Goal: Task Accomplishment & Management: Manage account settings

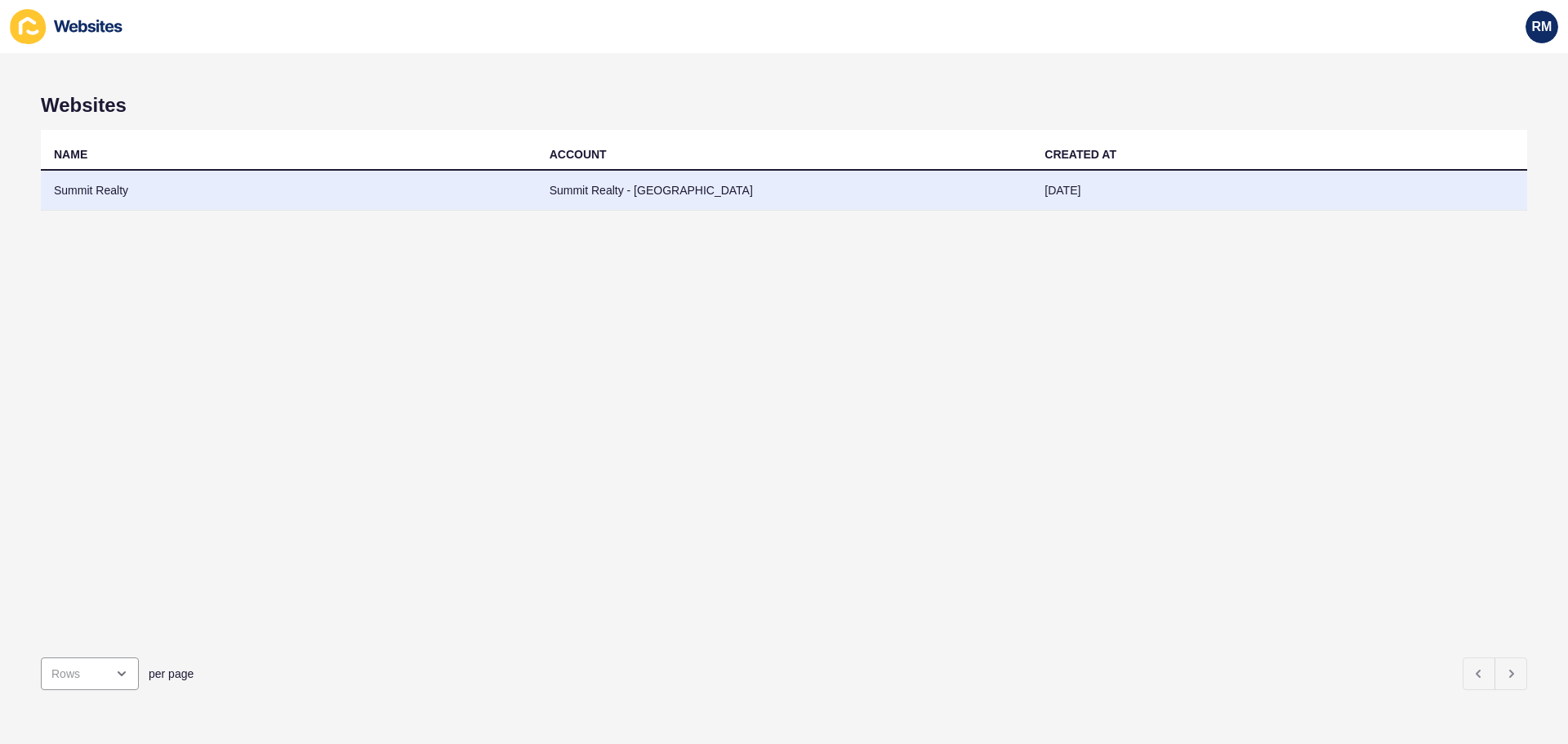
click at [611, 189] on td "Summit Realty - [GEOGRAPHIC_DATA]" at bounding box center [784, 190] width 495 height 40
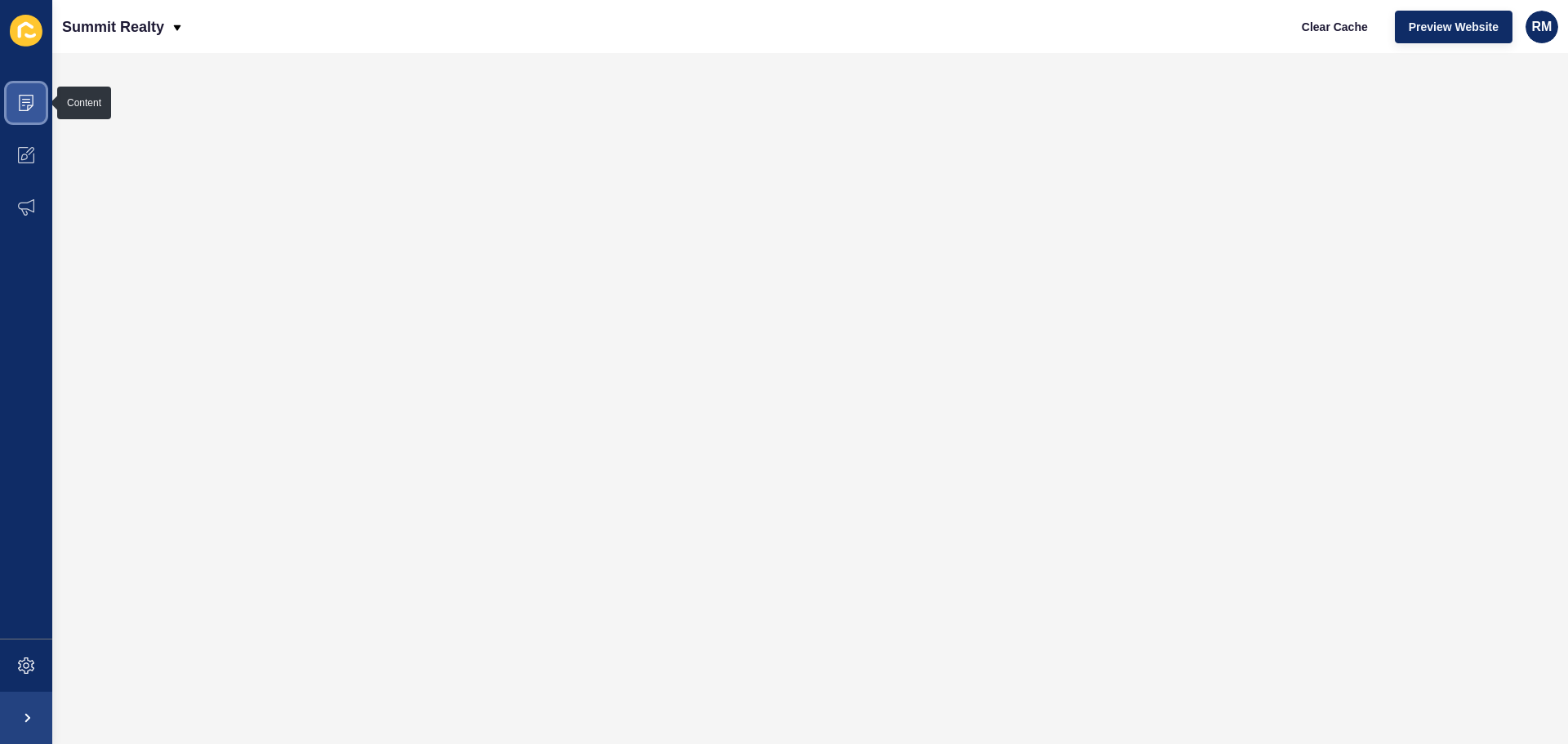
click at [28, 101] on icon at bounding box center [26, 102] width 17 height 17
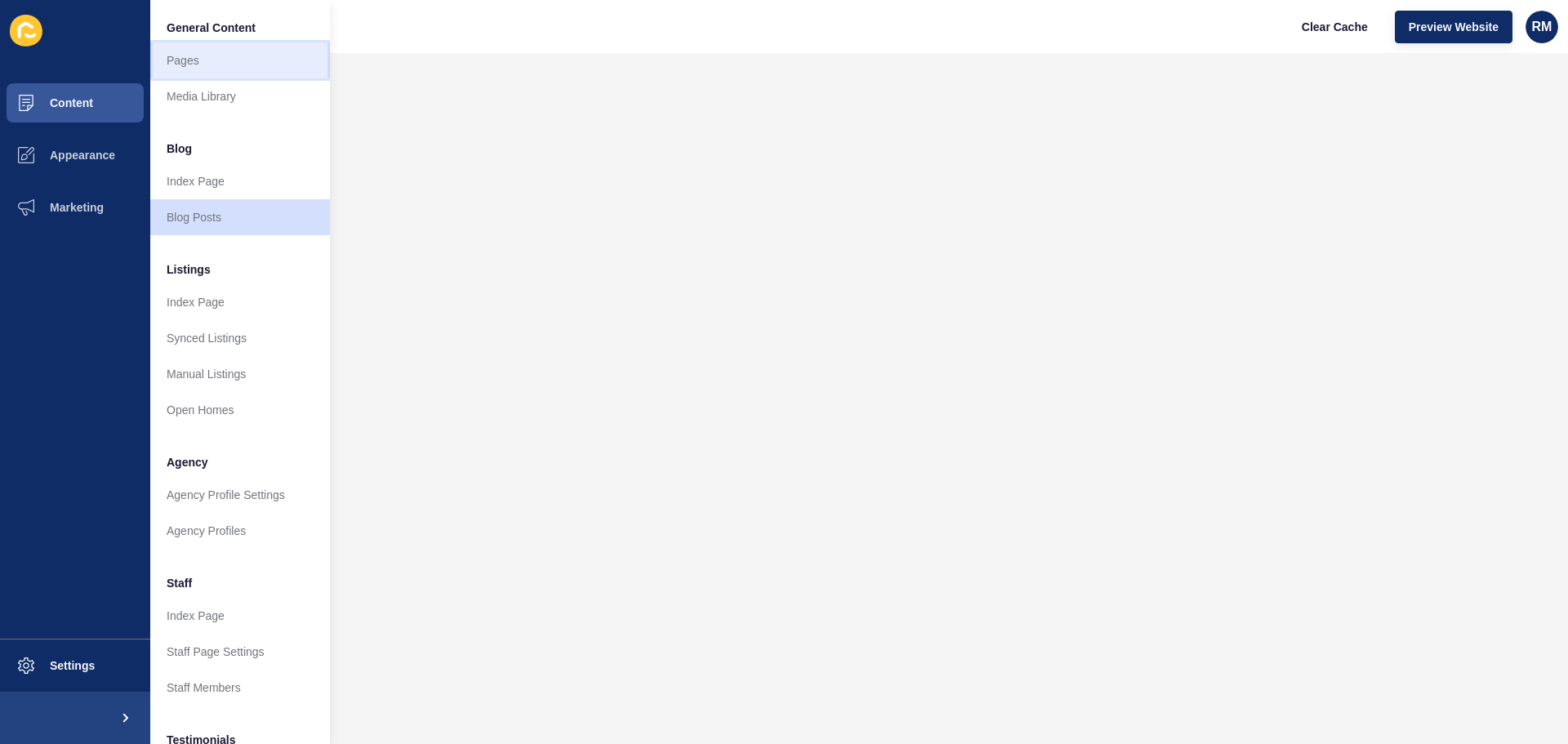
click at [222, 70] on link "Pages" at bounding box center [240, 60] width 179 height 35
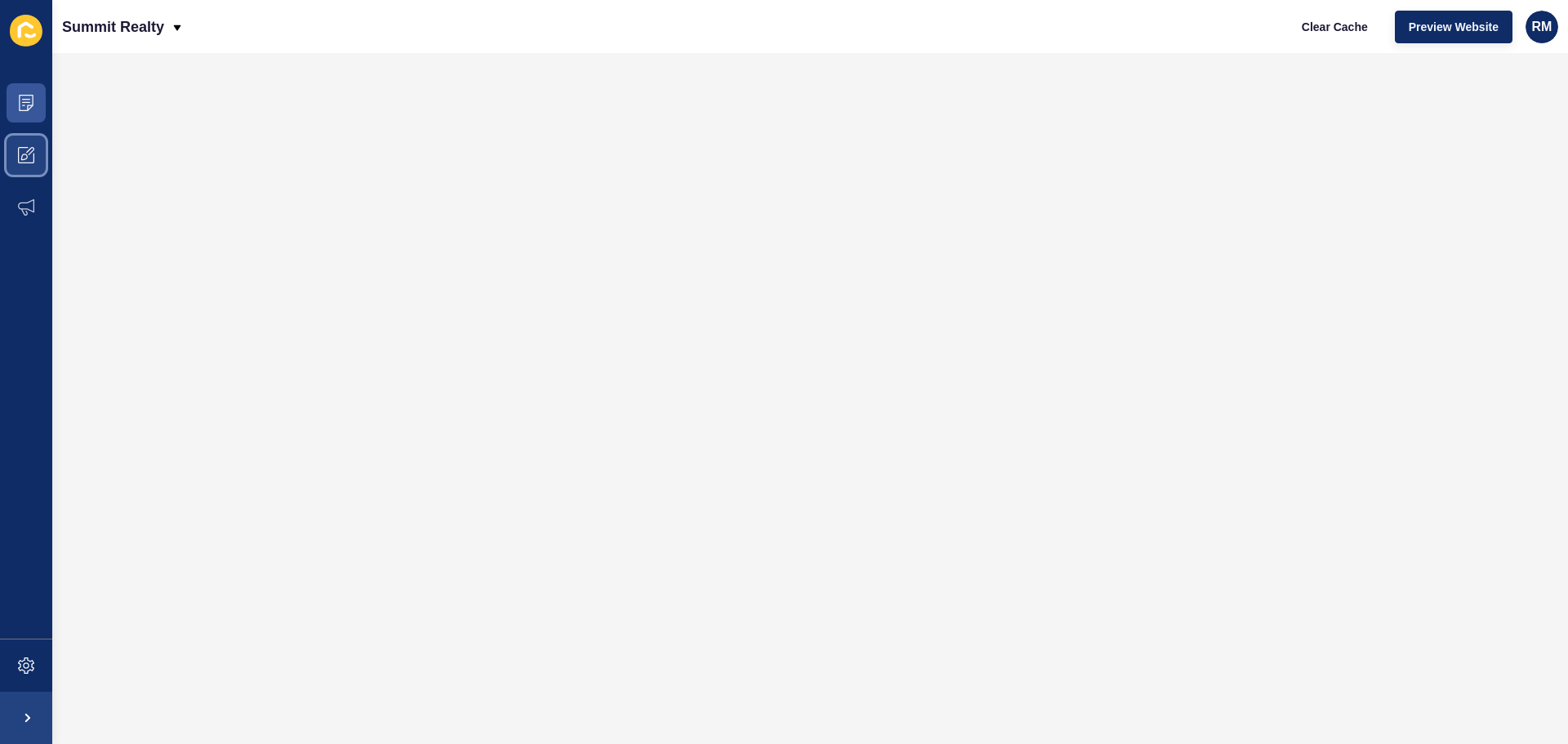
click at [37, 156] on span at bounding box center [26, 155] width 52 height 52
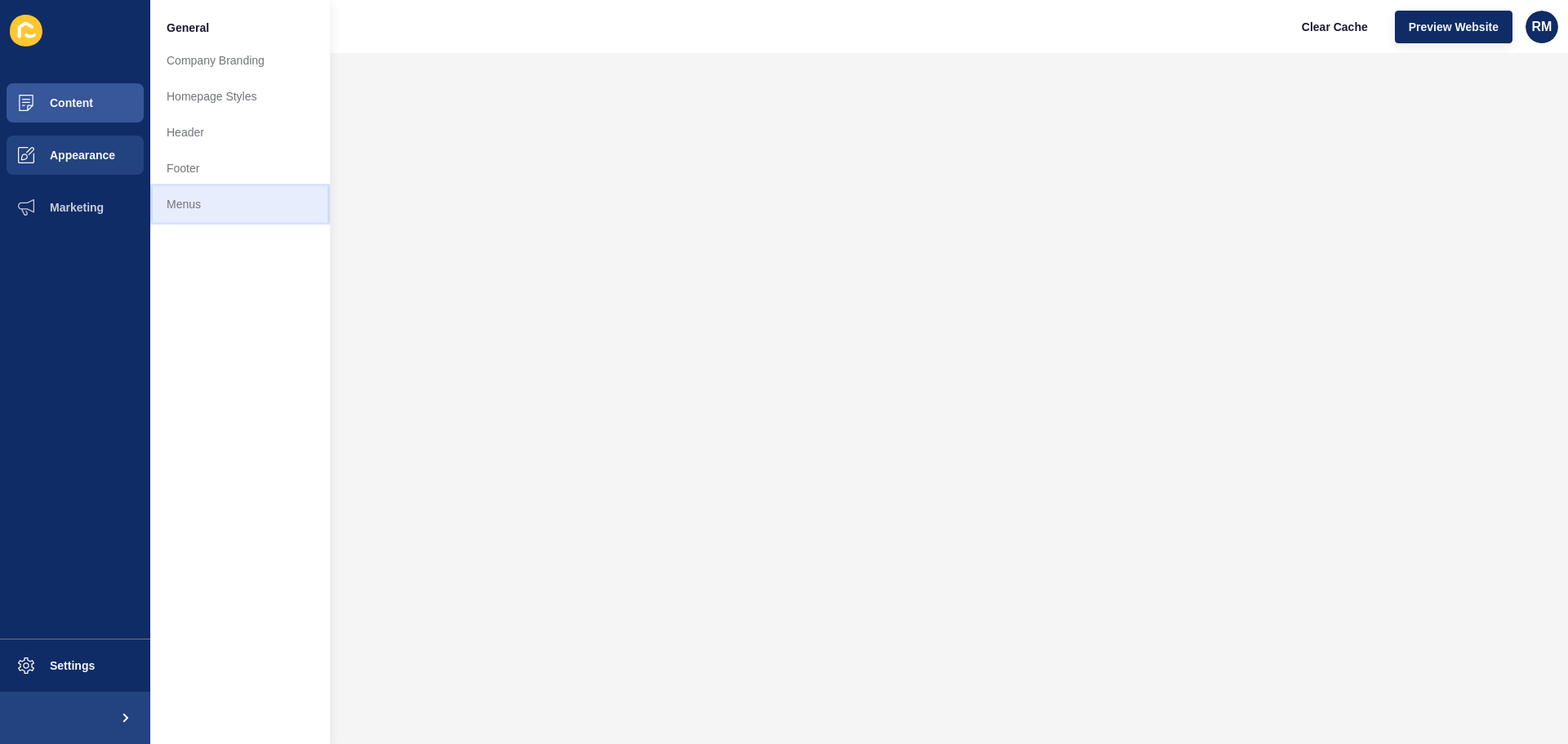
click at [186, 206] on link "Menus" at bounding box center [240, 204] width 179 height 35
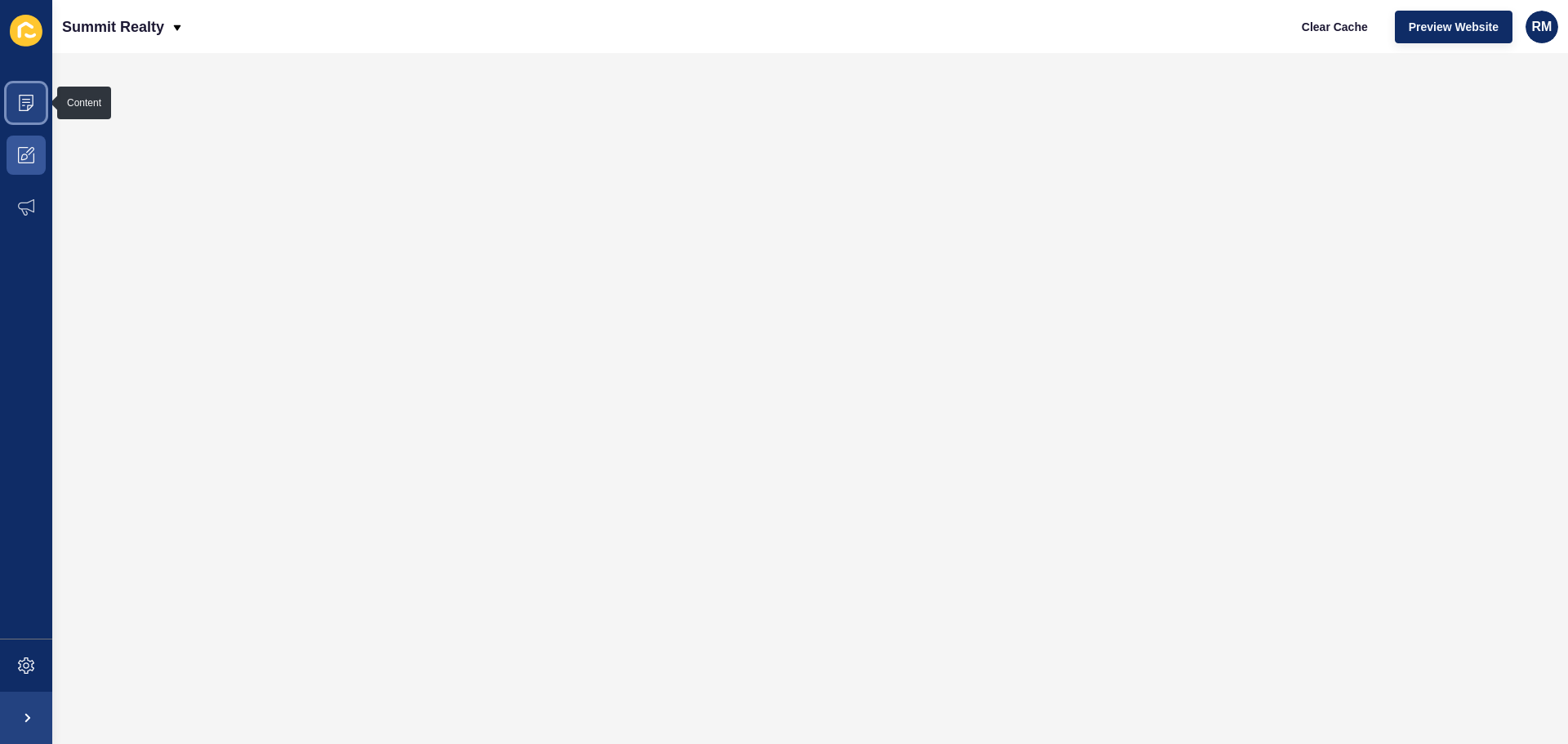
click at [38, 97] on span at bounding box center [26, 102] width 52 height 52
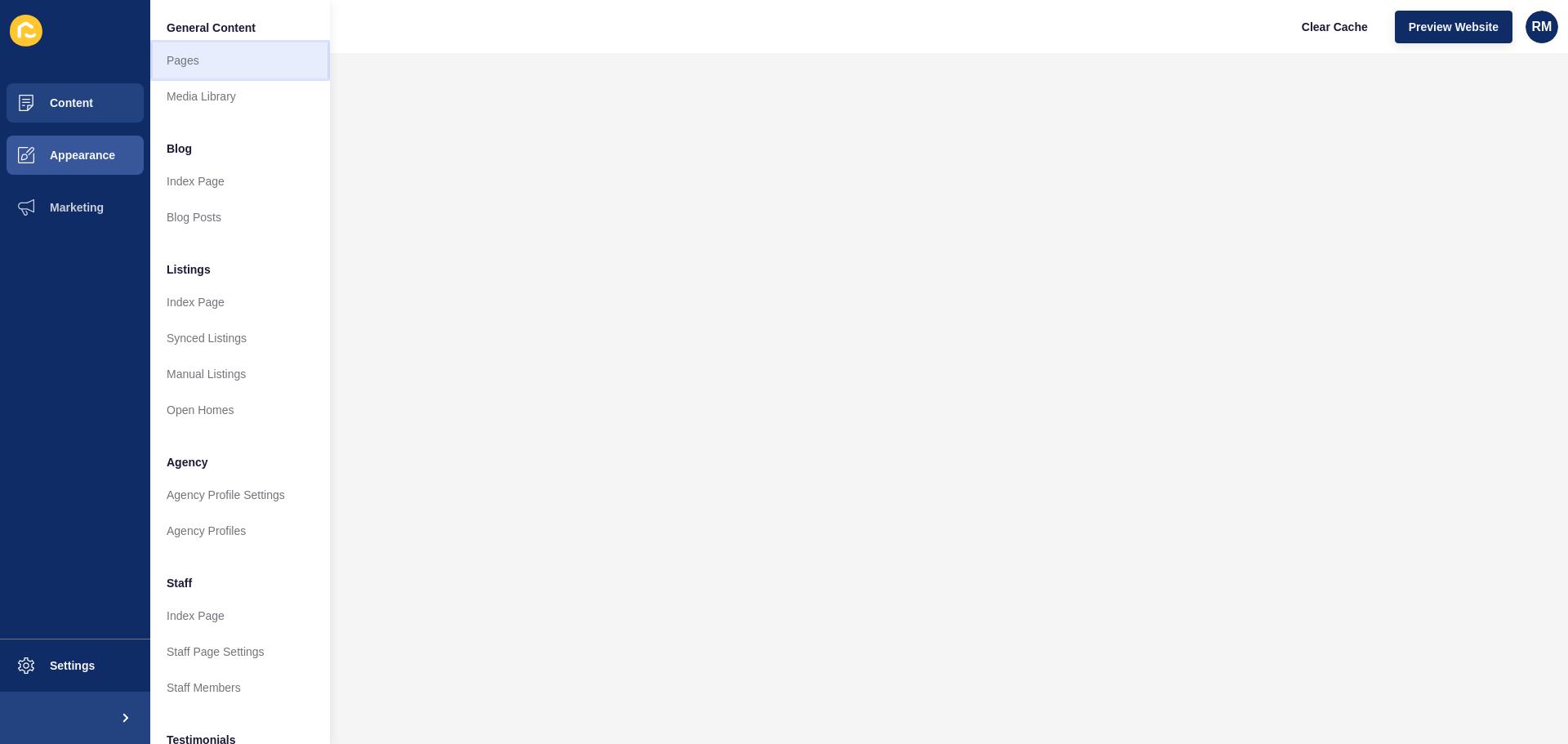
click at [216, 64] on link "Pages" at bounding box center [240, 60] width 179 height 35
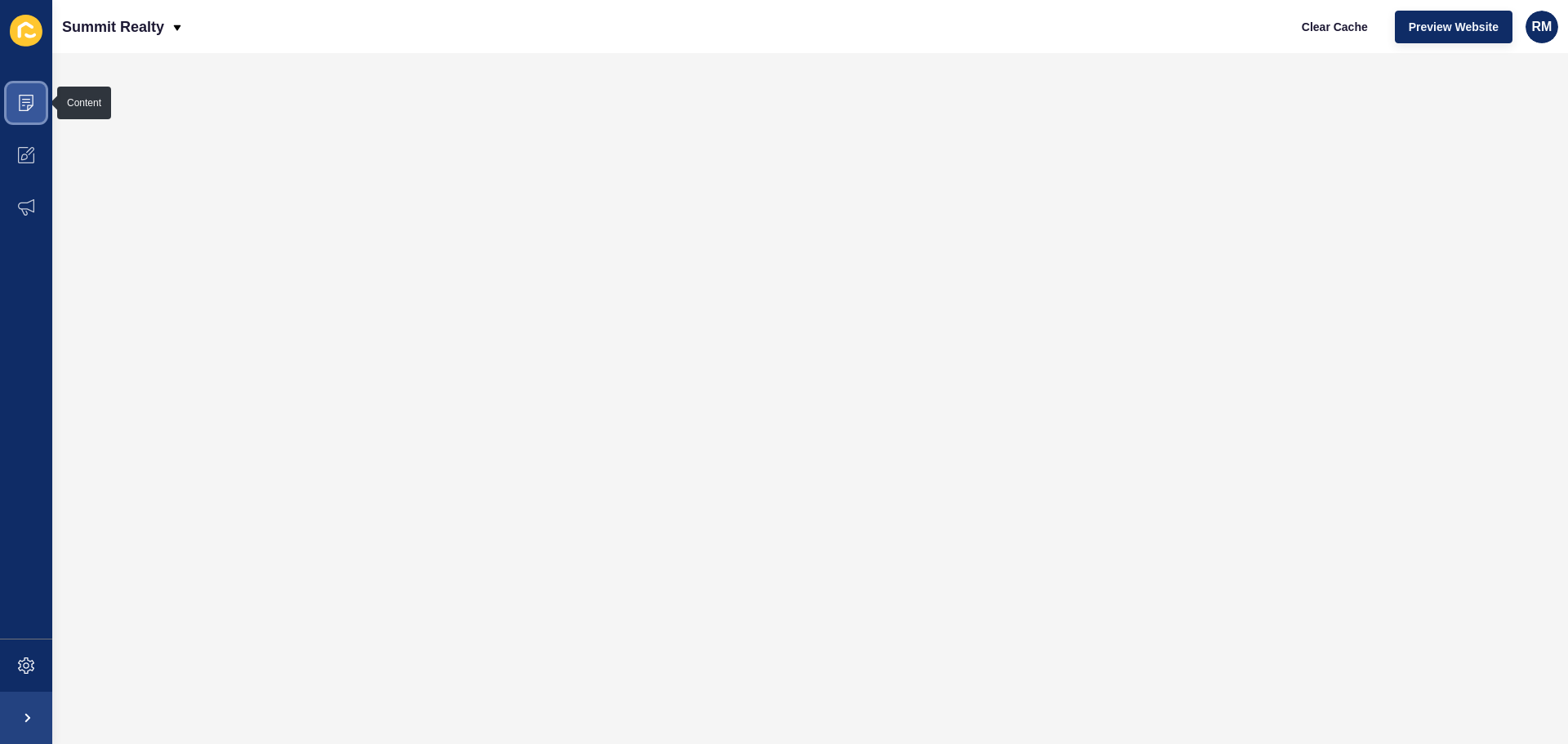
click at [34, 105] on span at bounding box center [26, 102] width 52 height 52
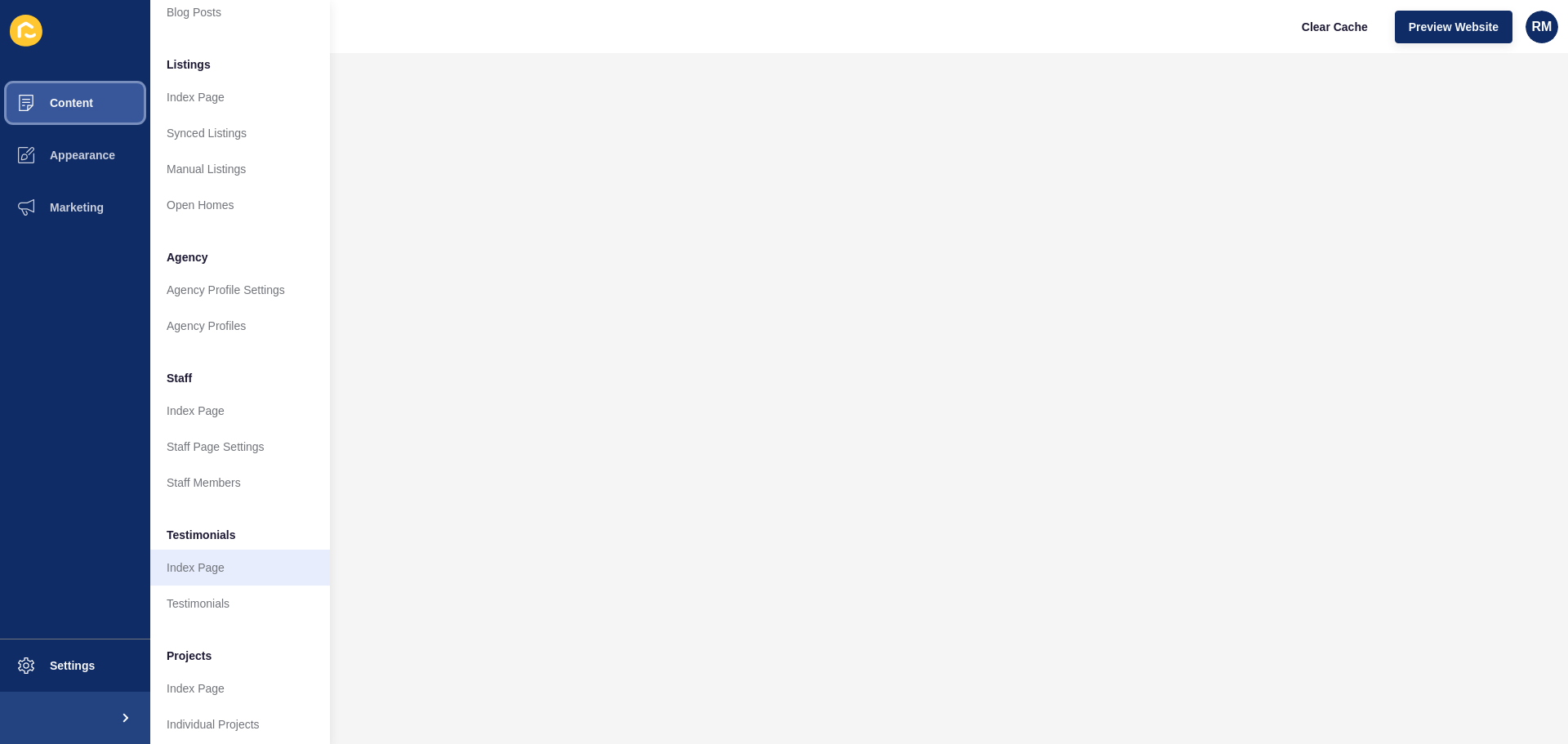
scroll to position [226, 0]
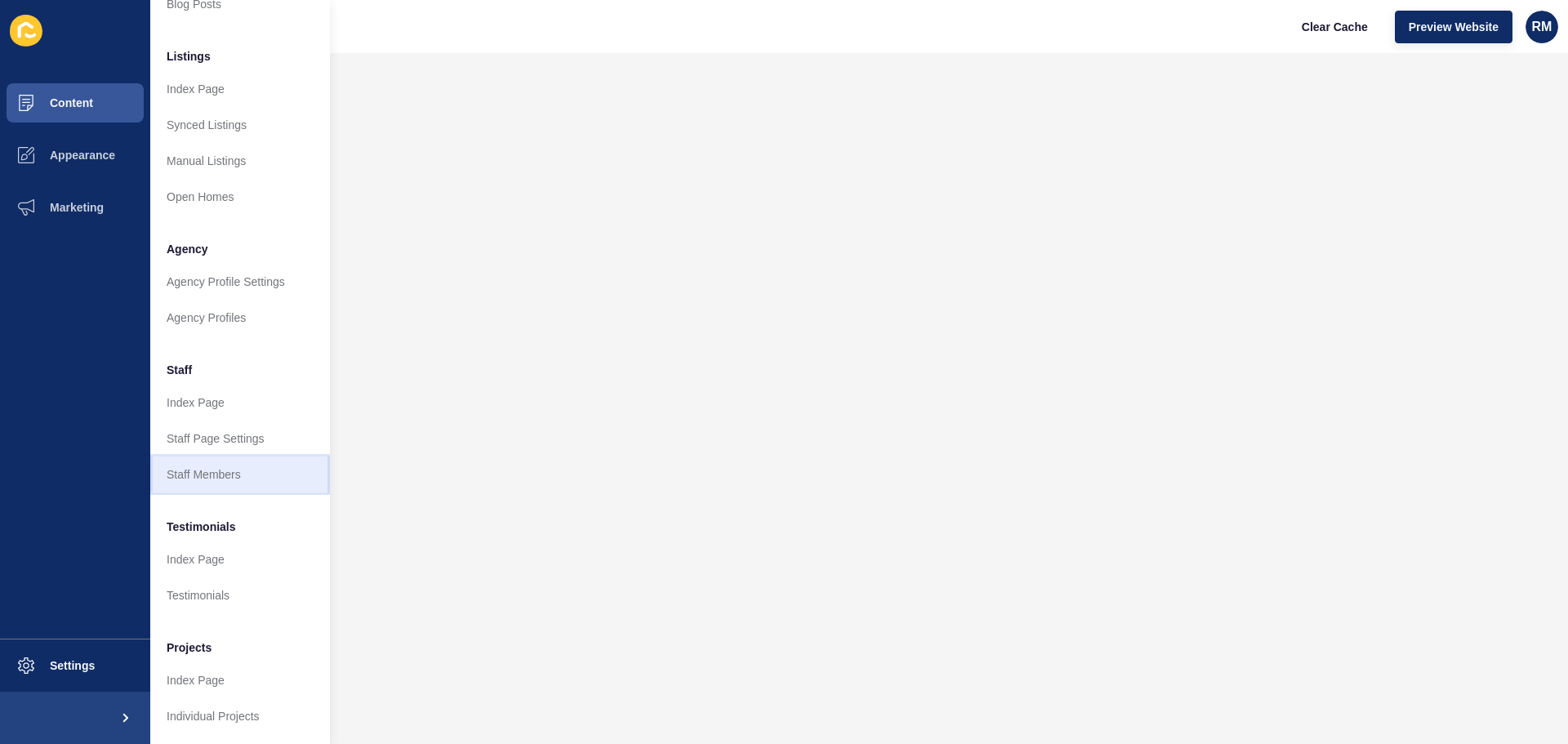
click at [226, 462] on link "Staff Members" at bounding box center [240, 474] width 179 height 35
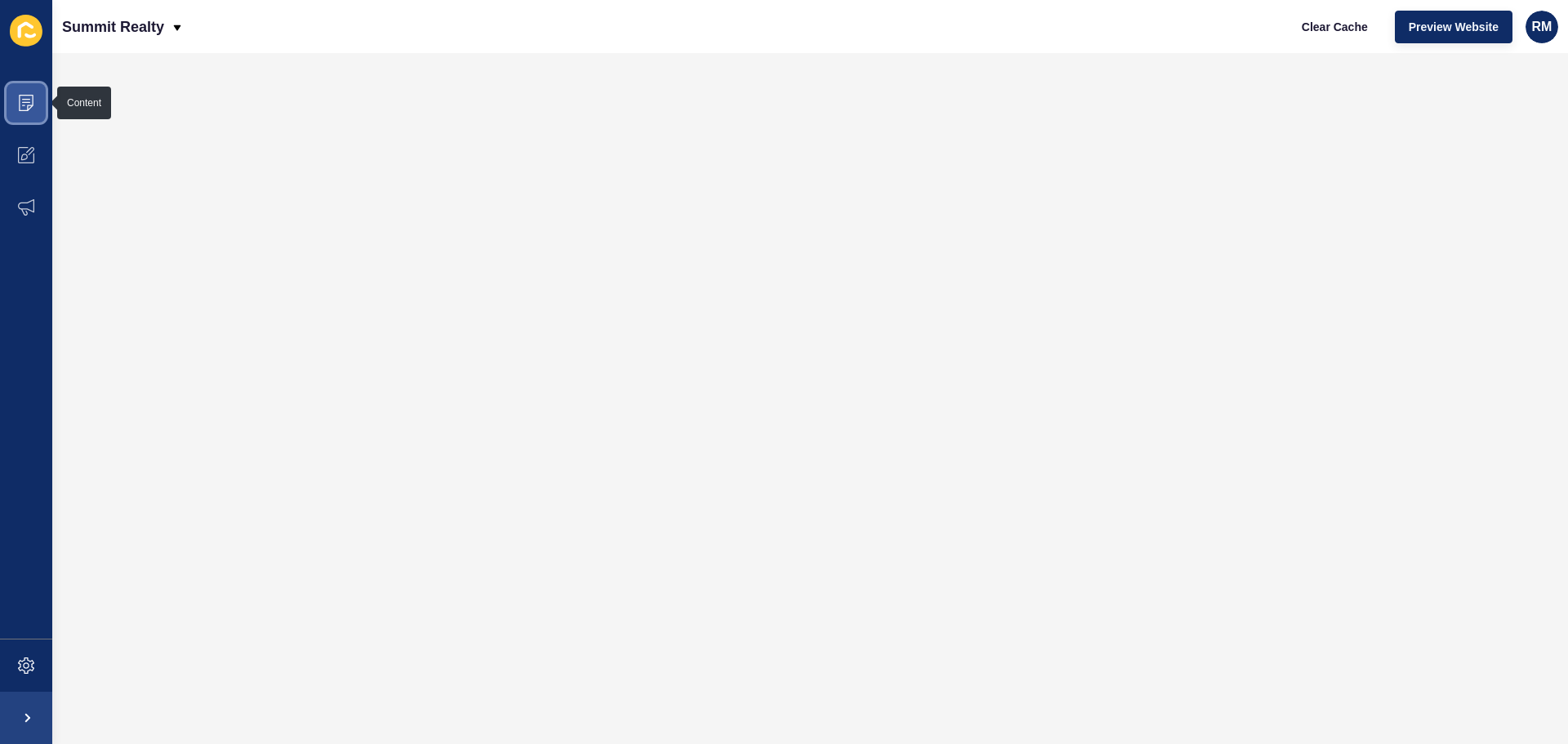
click at [41, 102] on span at bounding box center [26, 102] width 52 height 52
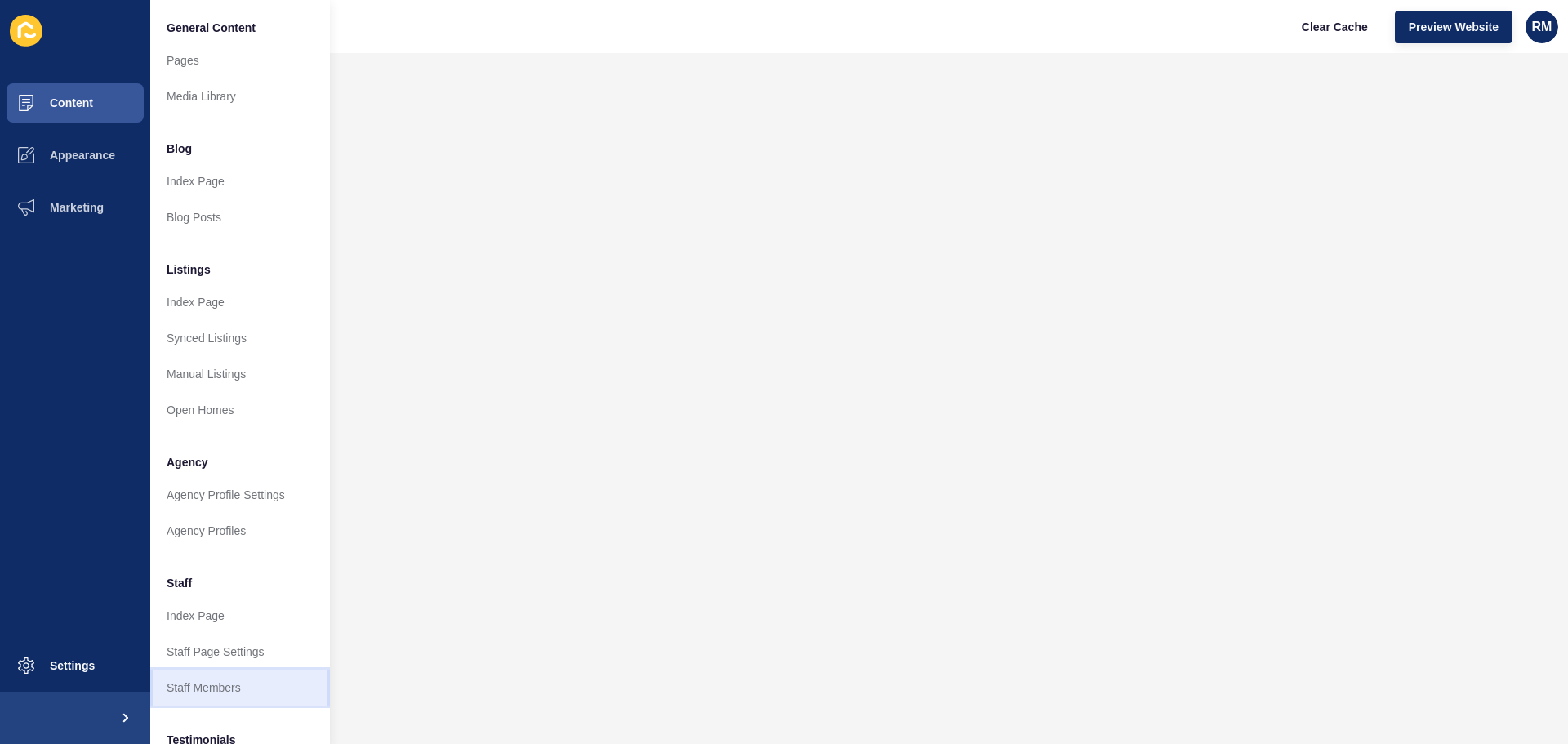
click at [236, 691] on link "Staff Members" at bounding box center [240, 688] width 179 height 35
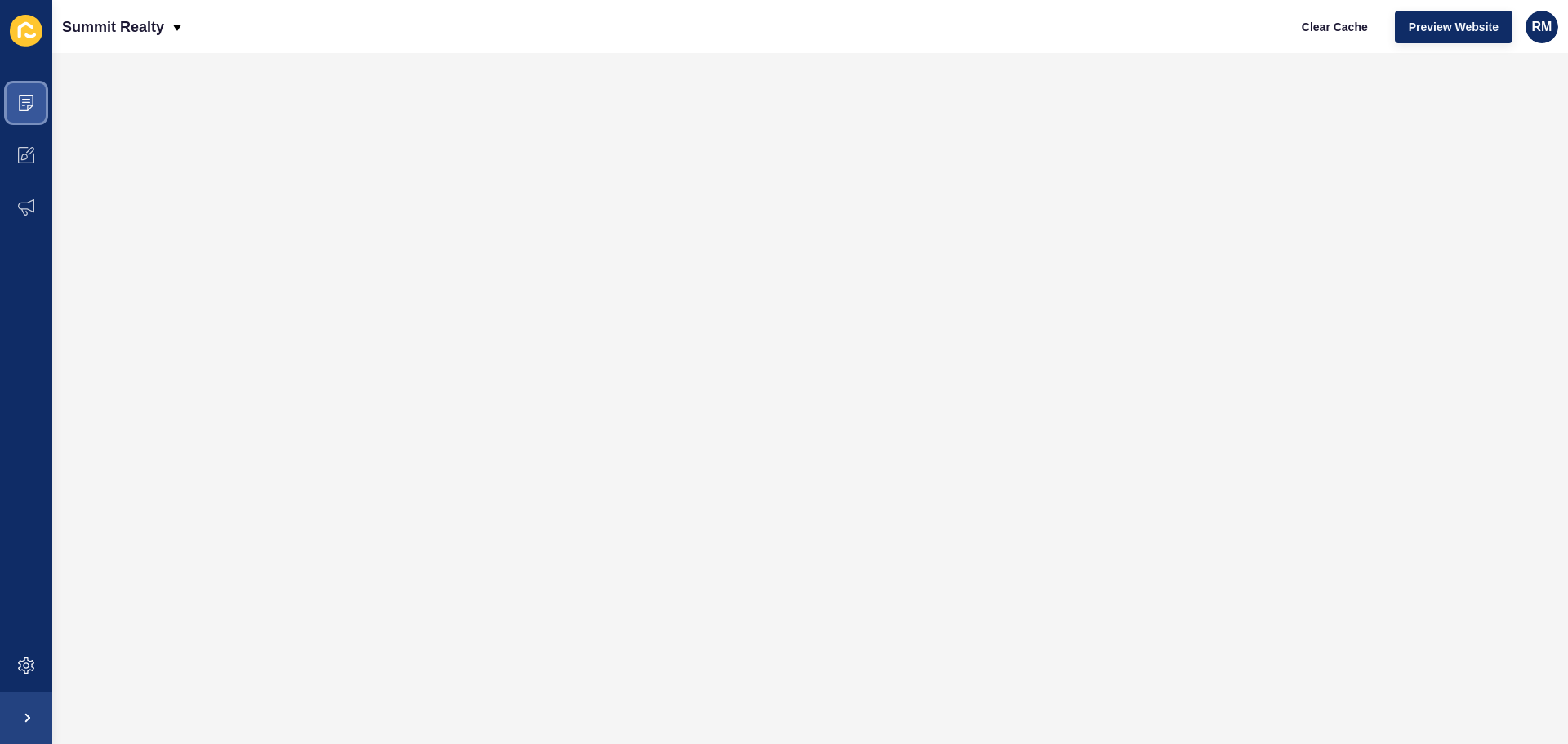
click at [18, 95] on icon at bounding box center [26, 102] width 17 height 17
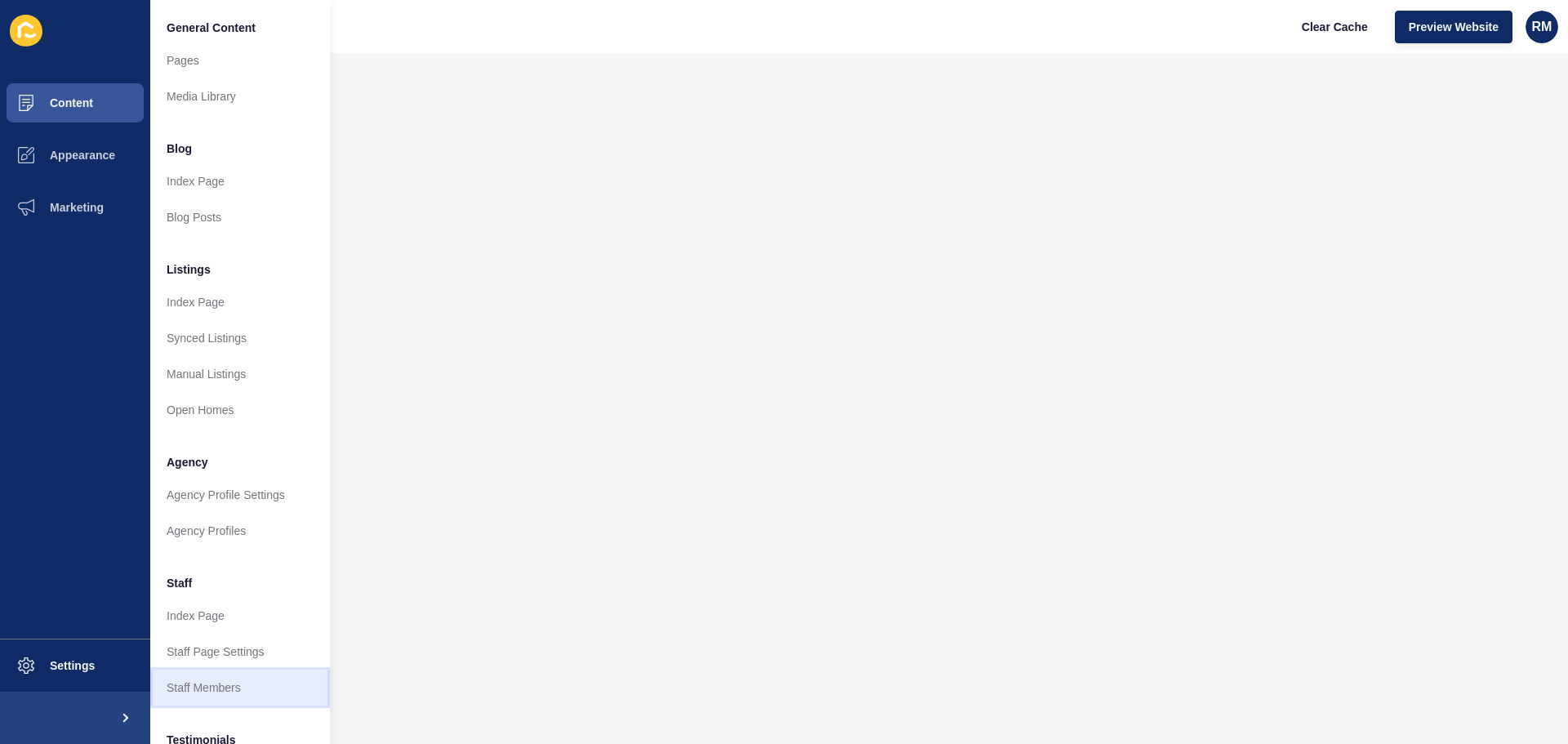
click at [221, 691] on link "Staff Members" at bounding box center [240, 688] width 179 height 35
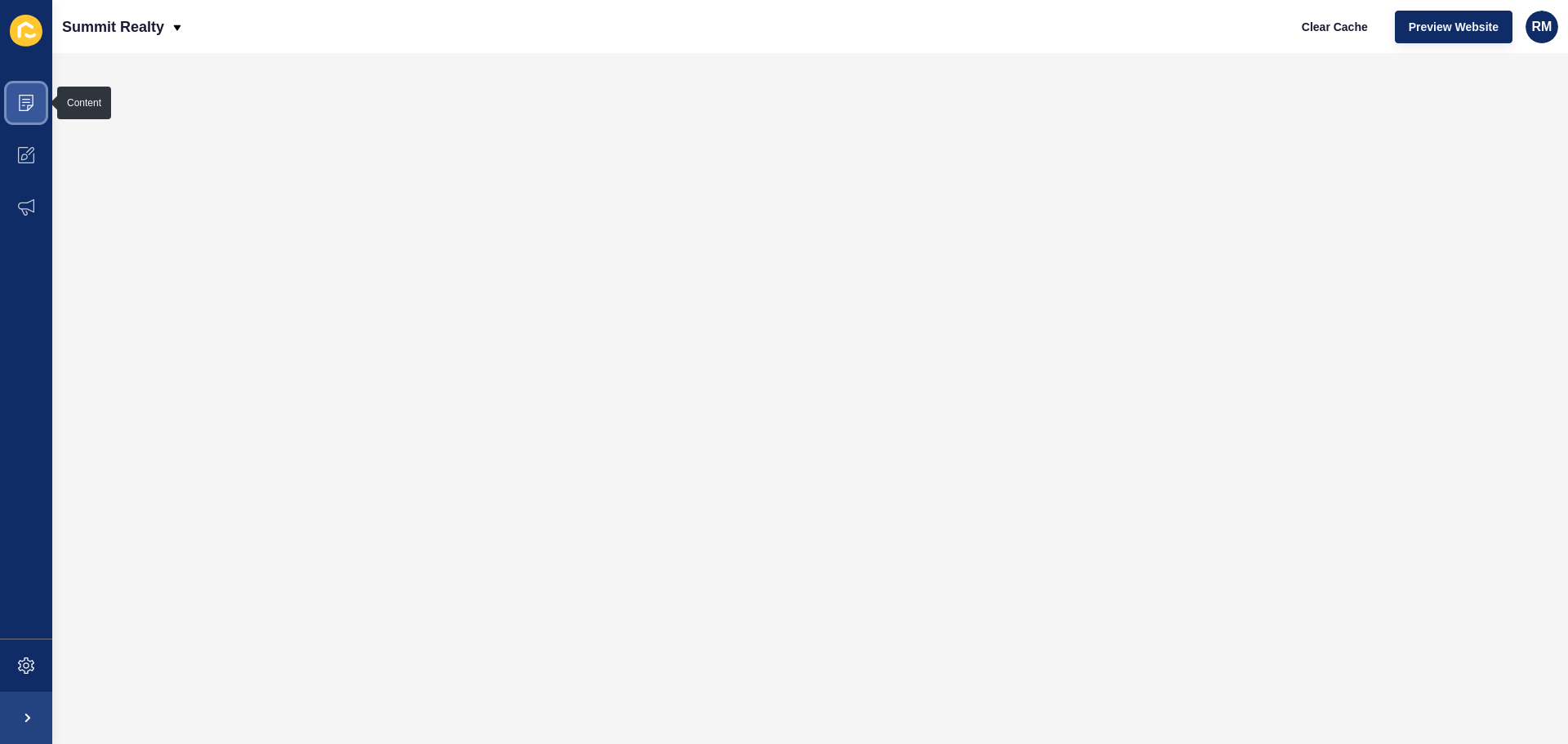
click at [27, 107] on icon at bounding box center [26, 102] width 17 height 17
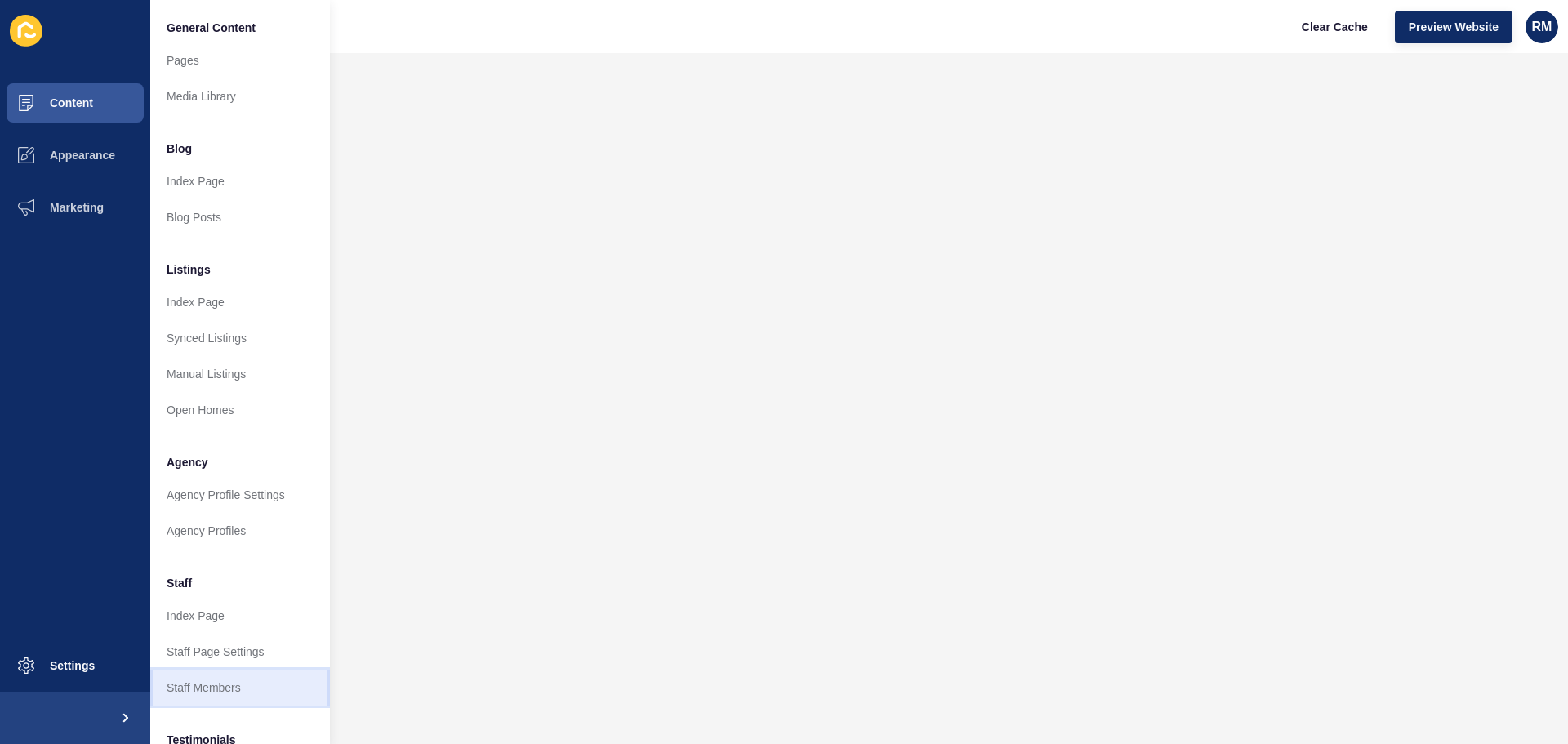
click at [198, 691] on link "Staff Members" at bounding box center [240, 688] width 179 height 35
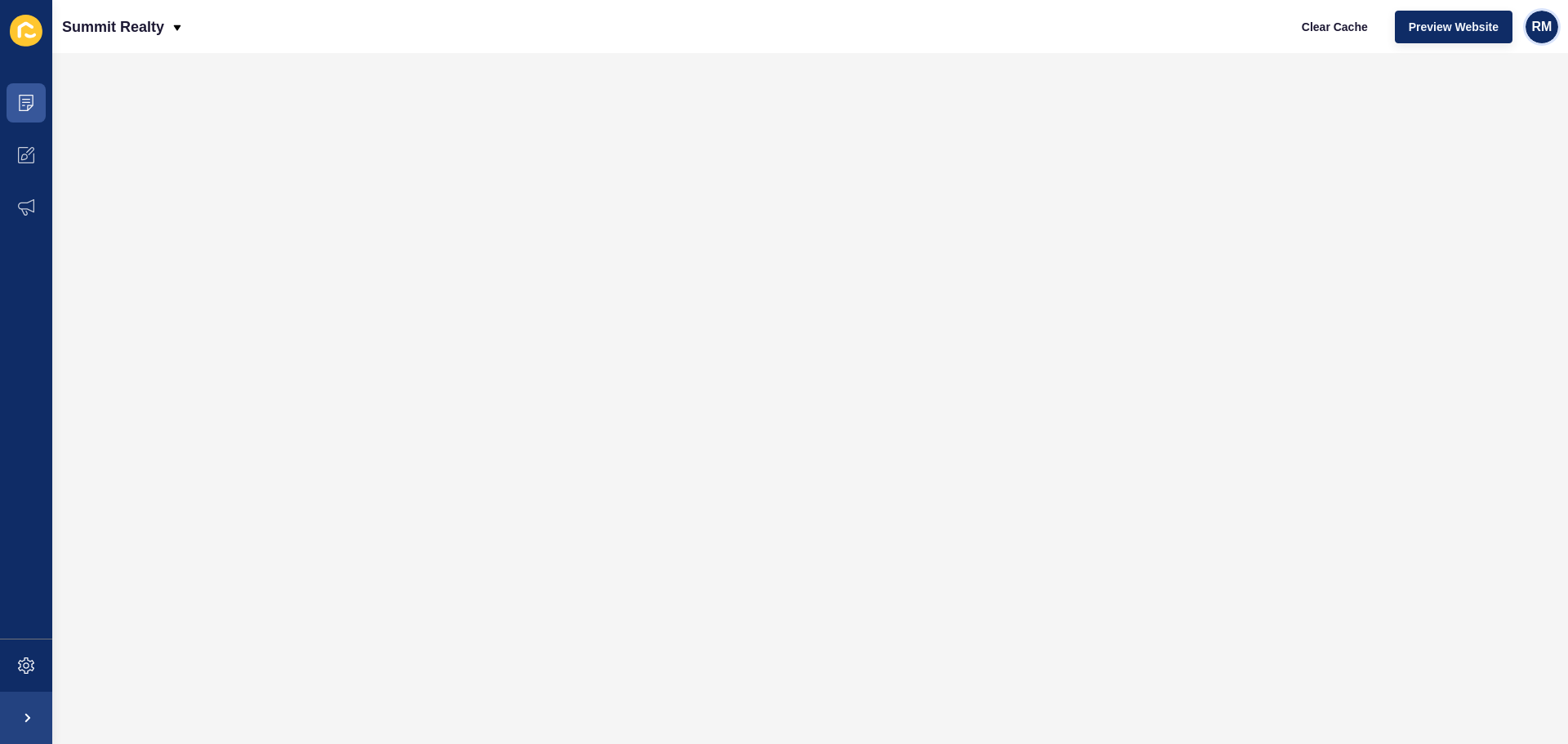
click at [1545, 29] on span "RM" at bounding box center [1541, 27] width 21 height 17
click at [1480, 142] on link "Logout" at bounding box center [1482, 136] width 120 height 35
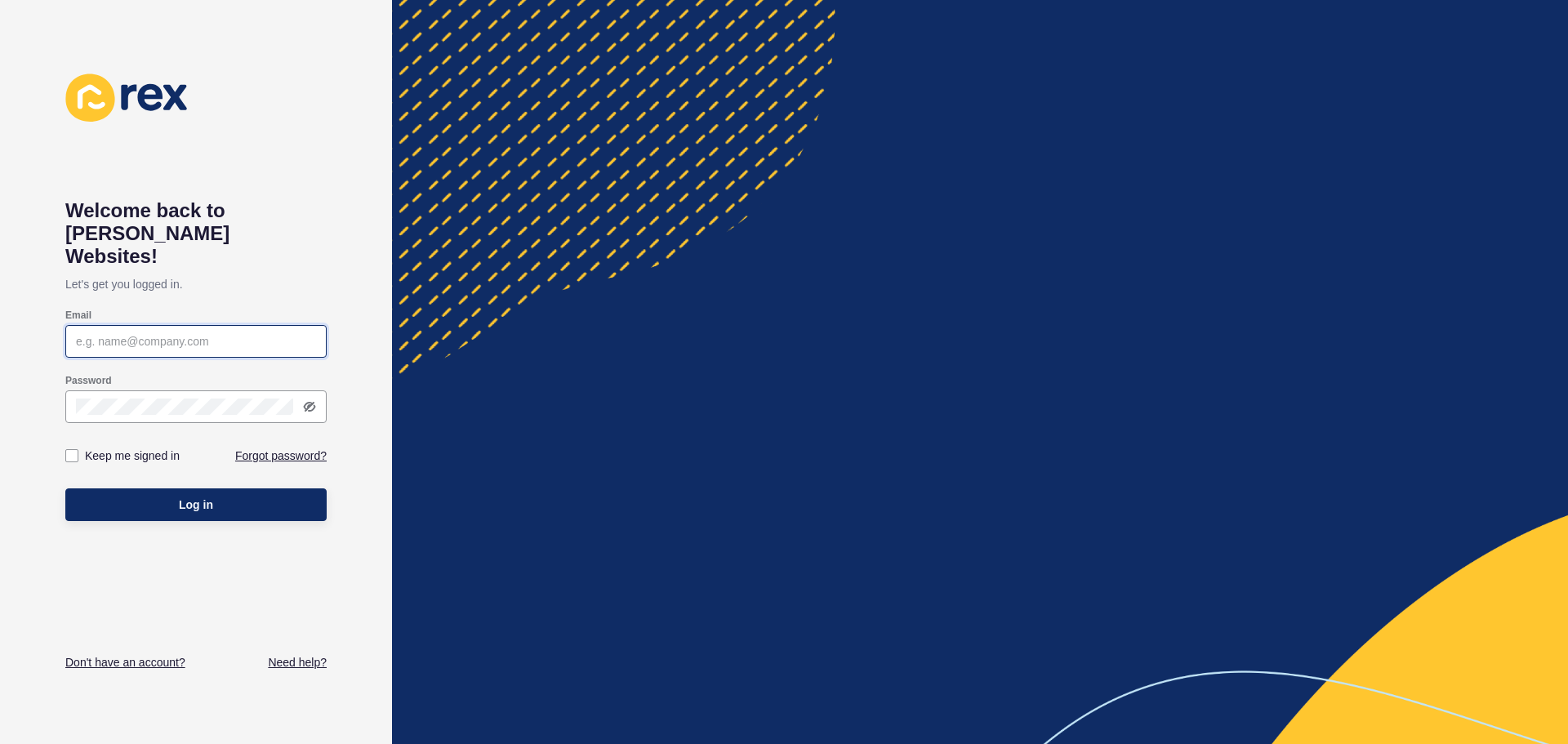
type input "[EMAIL_ADDRESS][DOMAIN_NAME]"
